Goal: Information Seeking & Learning: Learn about a topic

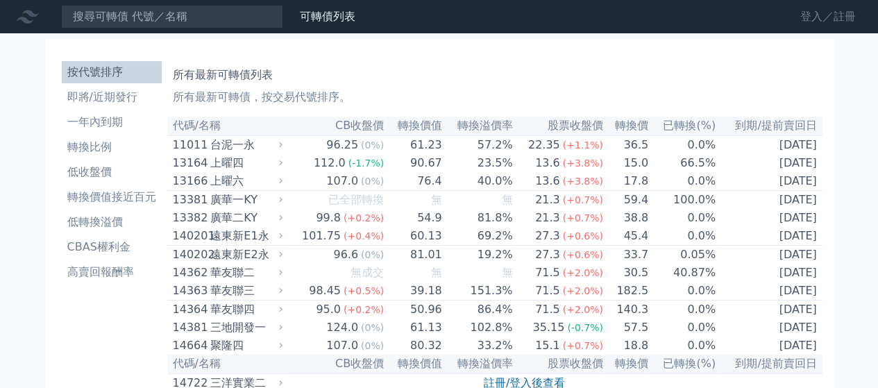
click at [817, 13] on link "登入／註冊" at bounding box center [829, 17] width 78 height 22
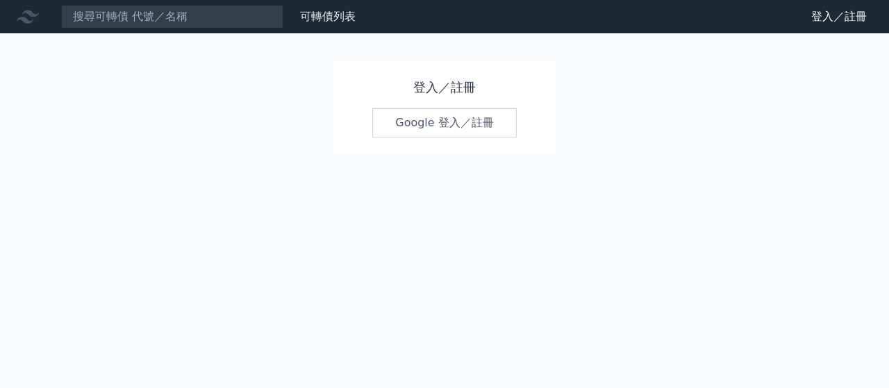
click at [412, 124] on link "Google 登入／註冊" at bounding box center [444, 122] width 144 height 29
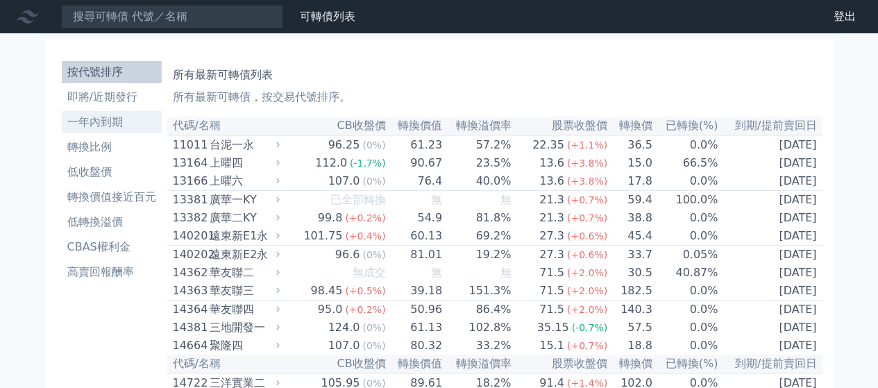
click at [113, 132] on link "一年內到期" at bounding box center [112, 122] width 100 height 22
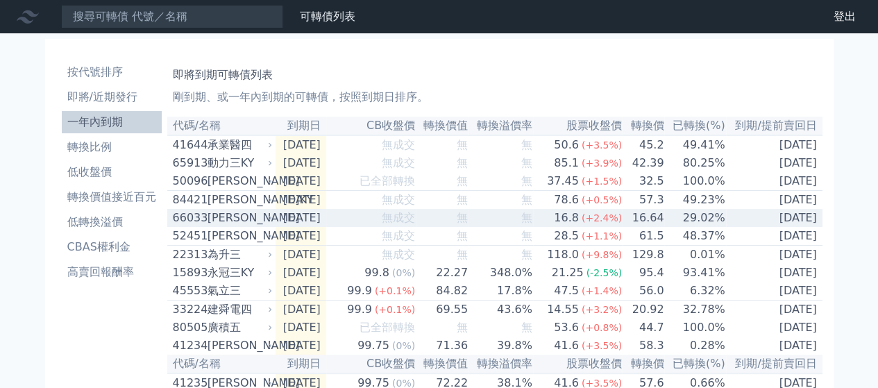
click at [247, 226] on div "[PERSON_NAME]" at bounding box center [239, 218] width 62 height 17
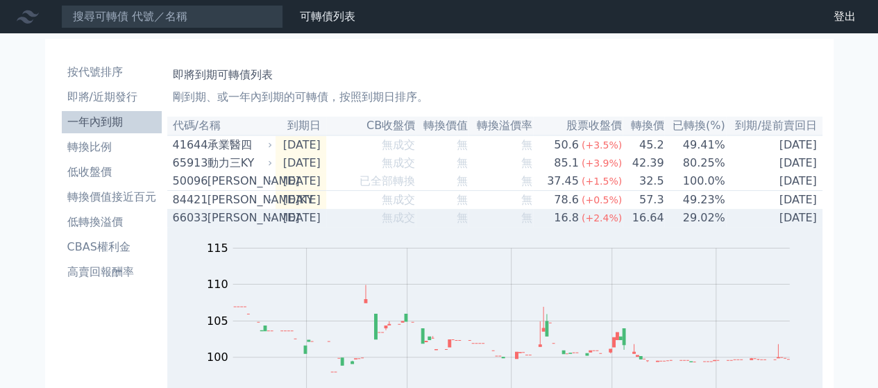
scroll to position [162, 0]
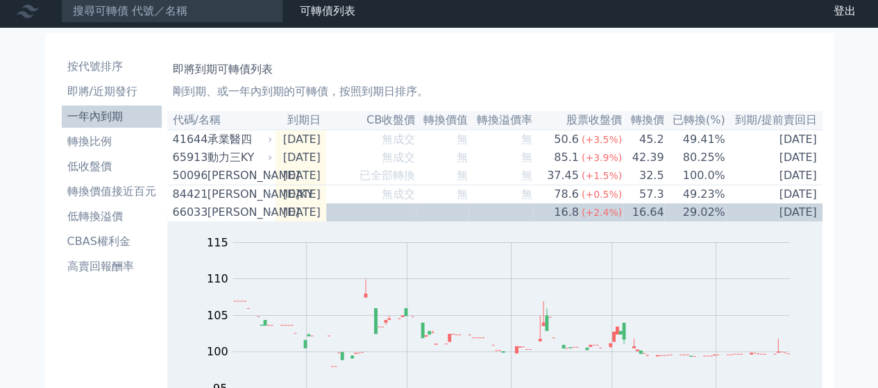
scroll to position [0, 0]
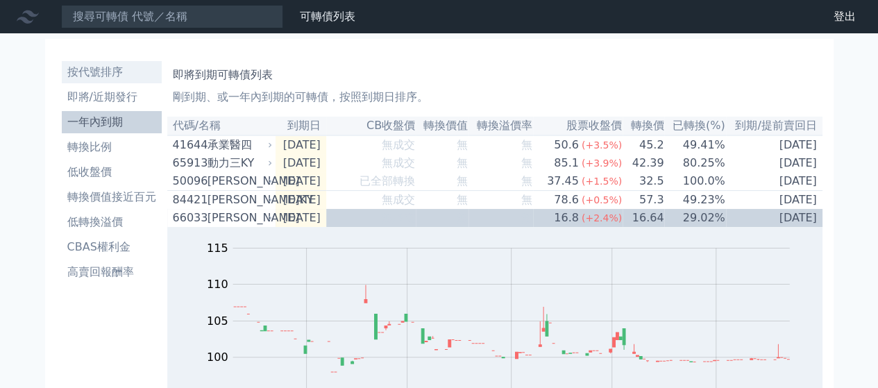
click at [108, 73] on li "按代號排序" at bounding box center [112, 72] width 100 height 17
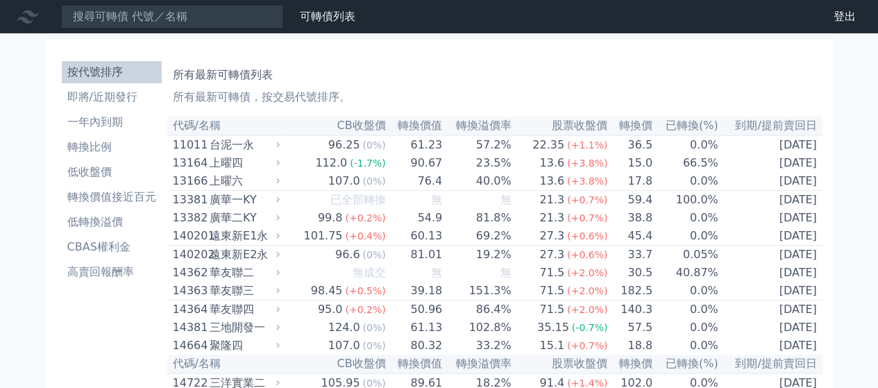
scroll to position [6950, 0]
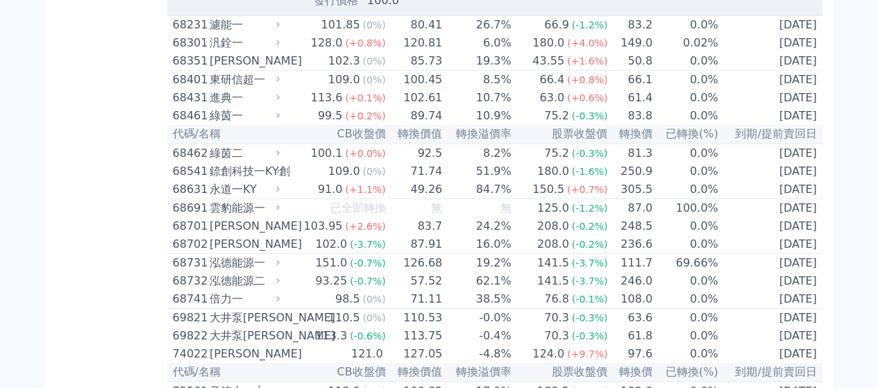
scroll to position [7275, 0]
